Goal: Find specific page/section: Find specific page/section

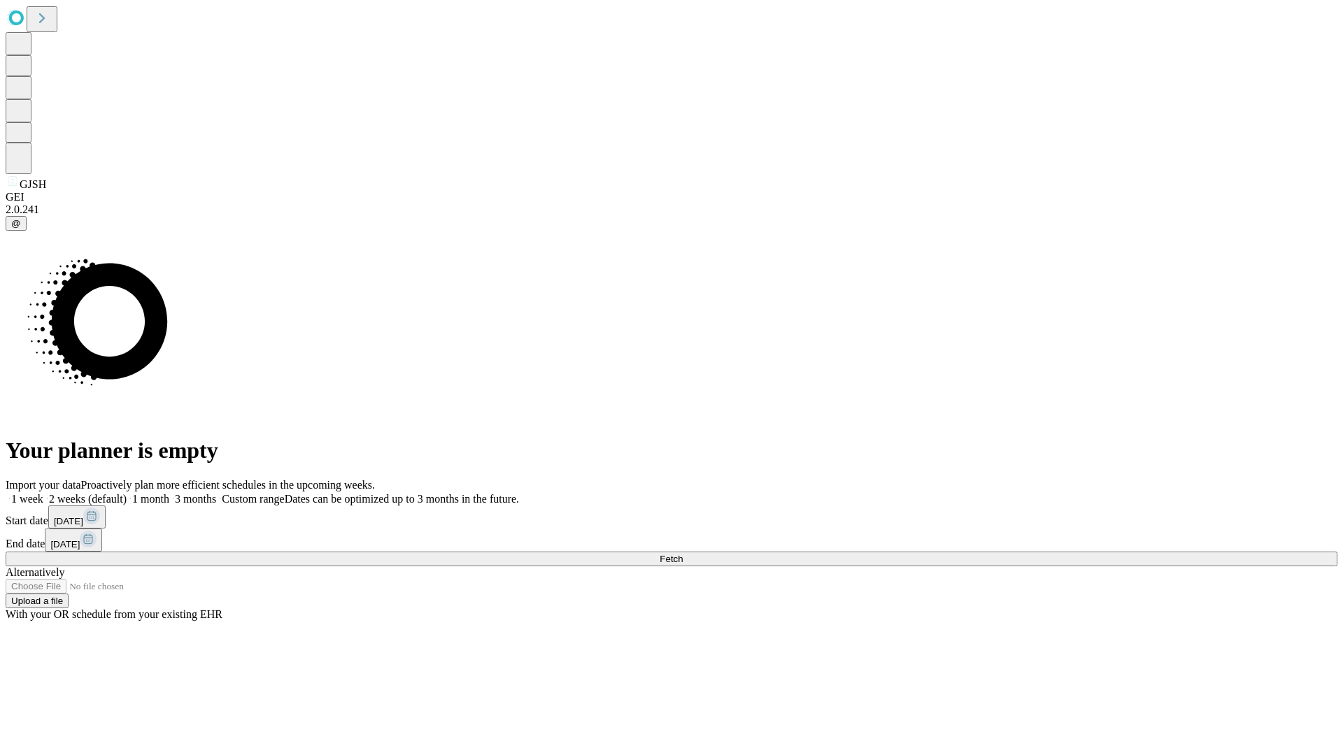
click at [683, 554] on span "Fetch" at bounding box center [670, 559] width 23 height 10
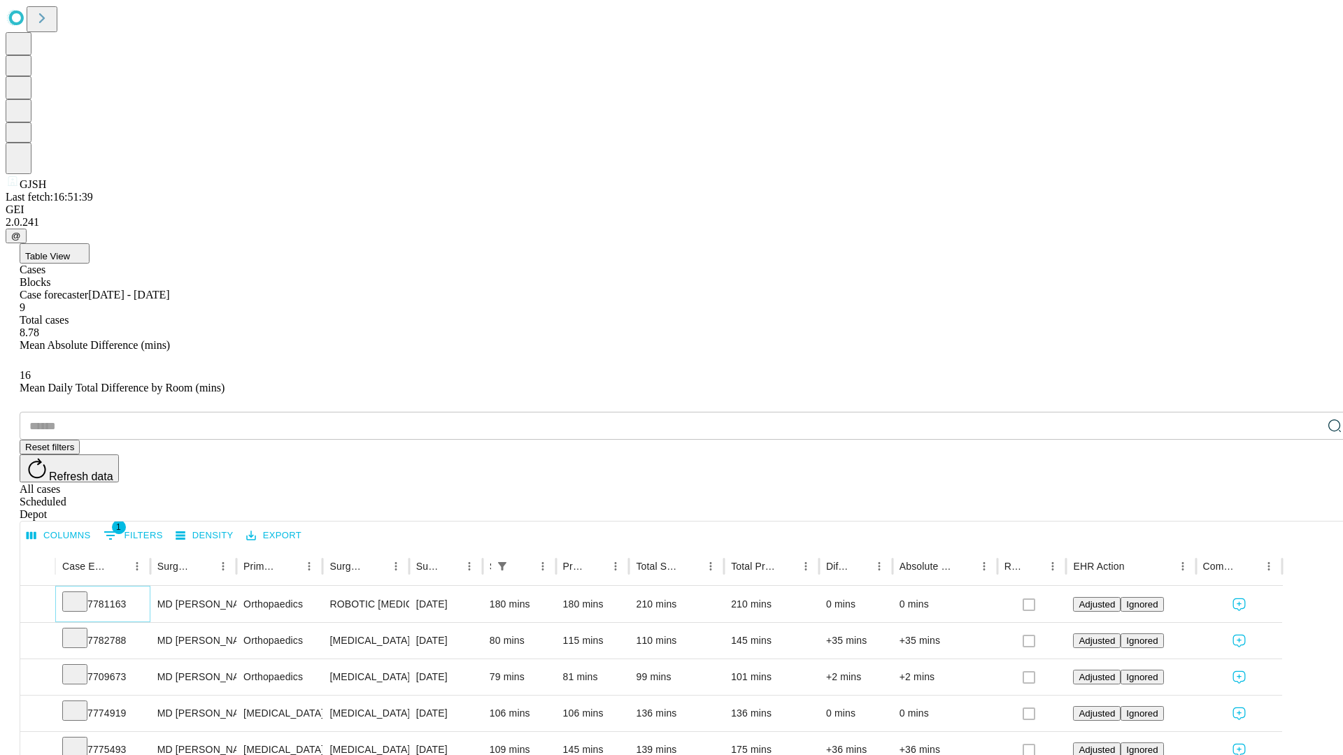
click at [82, 594] on icon at bounding box center [75, 601] width 14 height 14
